Goal: Navigation & Orientation: Find specific page/section

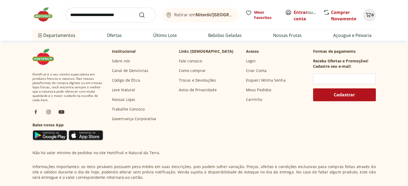
scroll to position [509, 0]
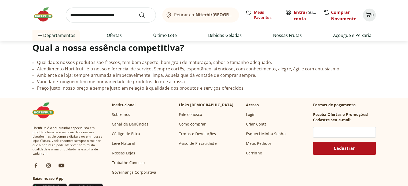
click at [127, 112] on link "Sobre nós" at bounding box center [121, 114] width 18 height 5
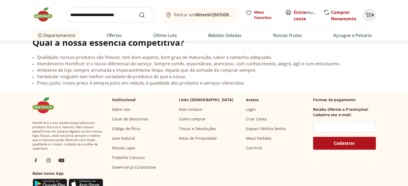
scroll to position [513, 0]
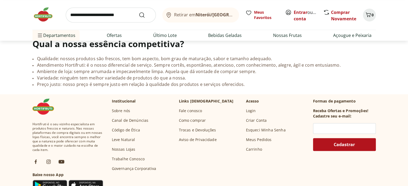
click at [139, 118] on link "Canal de Denúncias" at bounding box center [130, 120] width 37 height 5
click at [138, 118] on link "Canal de Denúncias" at bounding box center [130, 120] width 37 height 5
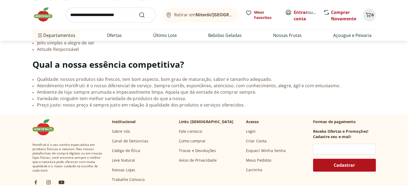
scroll to position [509, 0]
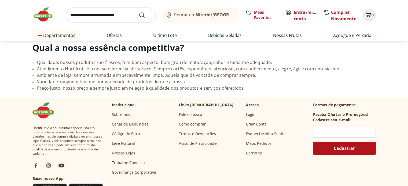
click at [44, 14] on img at bounding box center [45, 14] width 27 height 16
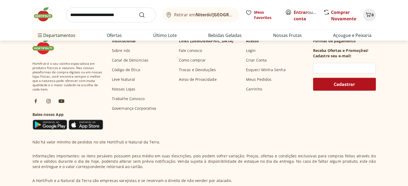
scroll to position [1575, 0]
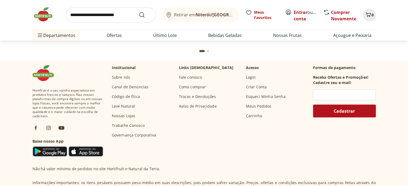
click at [206, 96] on link "Trocas e Devoluções" at bounding box center [197, 96] width 37 height 5
click at [185, 75] on link "Fale conosco" at bounding box center [190, 77] width 23 height 5
